Goal: Task Accomplishment & Management: Use online tool/utility

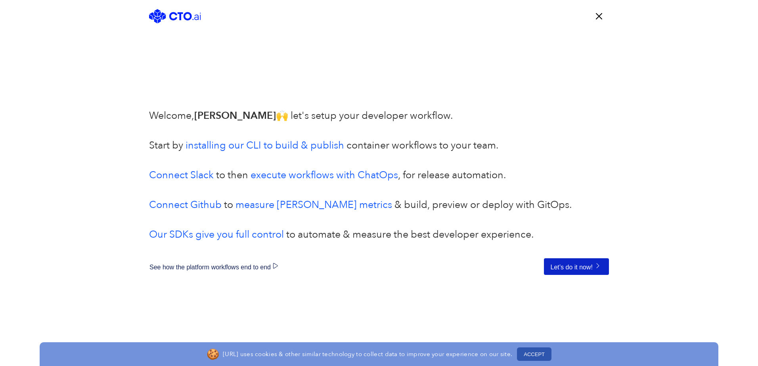
click at [595, 263] on icon "button" at bounding box center [597, 266] width 10 height 10
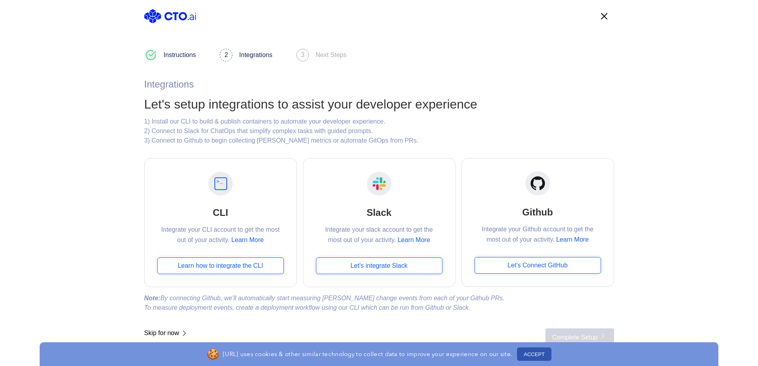
click at [547, 350] on button "ACCEPT" at bounding box center [534, 353] width 34 height 13
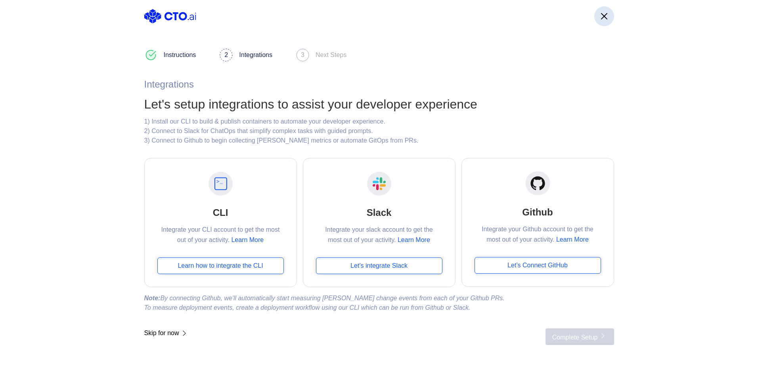
click at [601, 20] on button "button" at bounding box center [604, 16] width 20 height 20
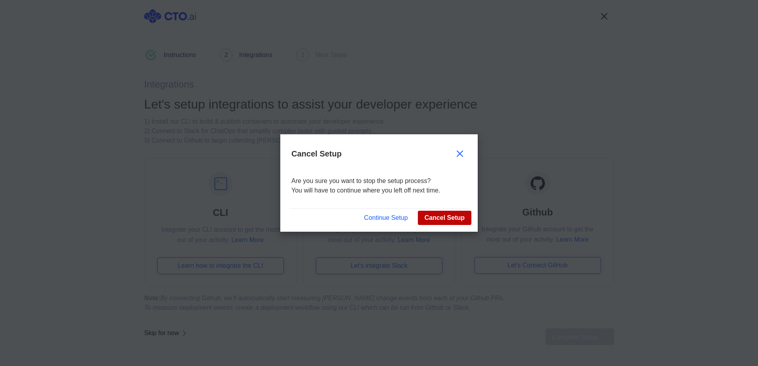
click at [438, 217] on button "Cancel Setup" at bounding box center [444, 218] width 53 height 14
